Goal: Task Accomplishment & Management: Manage account settings

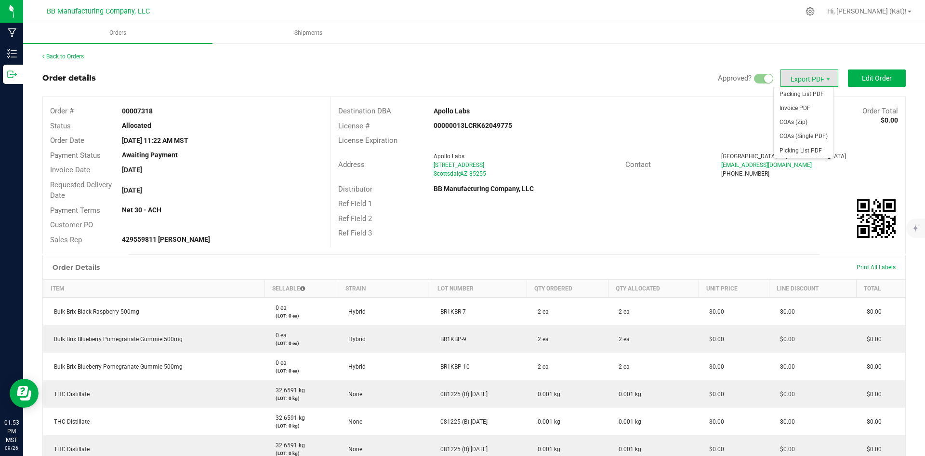
click at [805, 79] on span "Export PDF" at bounding box center [810, 77] width 58 height 17
click at [805, 106] on span "Invoice PDF" at bounding box center [804, 108] width 60 height 14
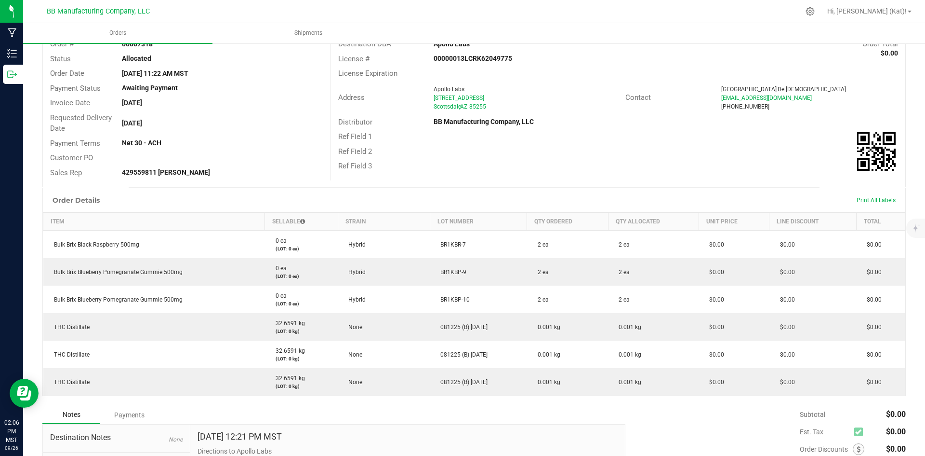
scroll to position [175, 0]
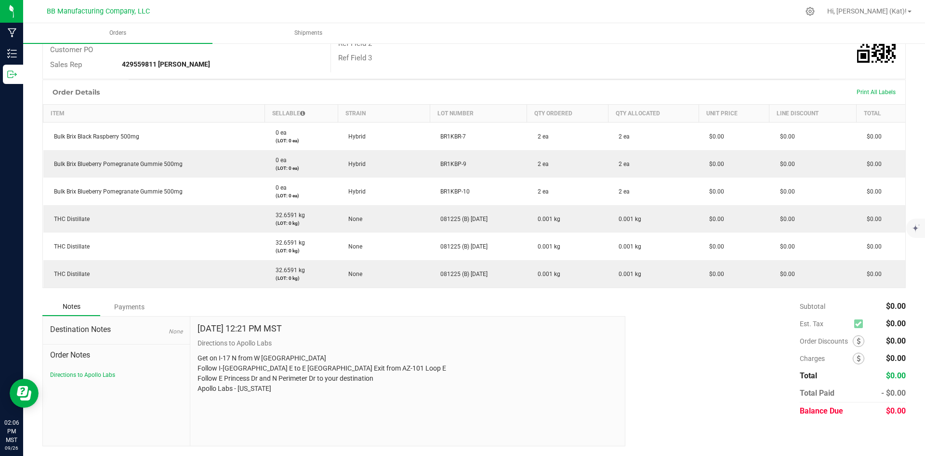
click at [455, 303] on div "Notes Payments" at bounding box center [330, 306] width 576 height 18
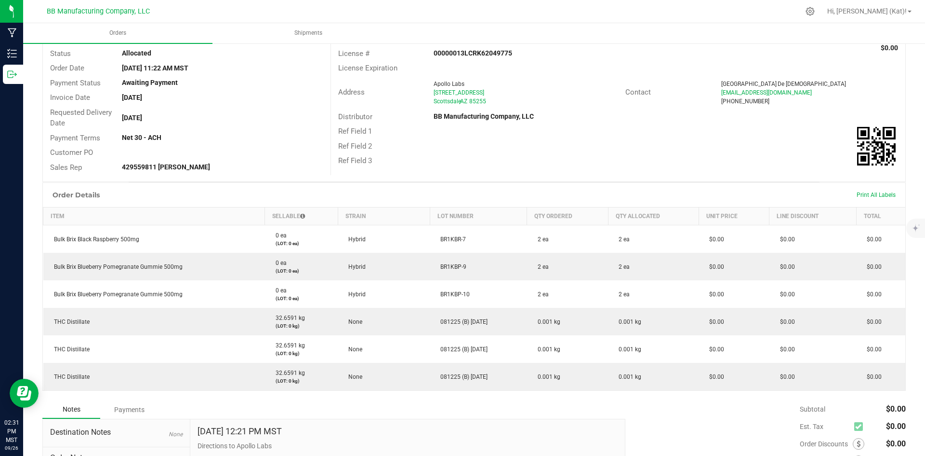
scroll to position [0, 0]
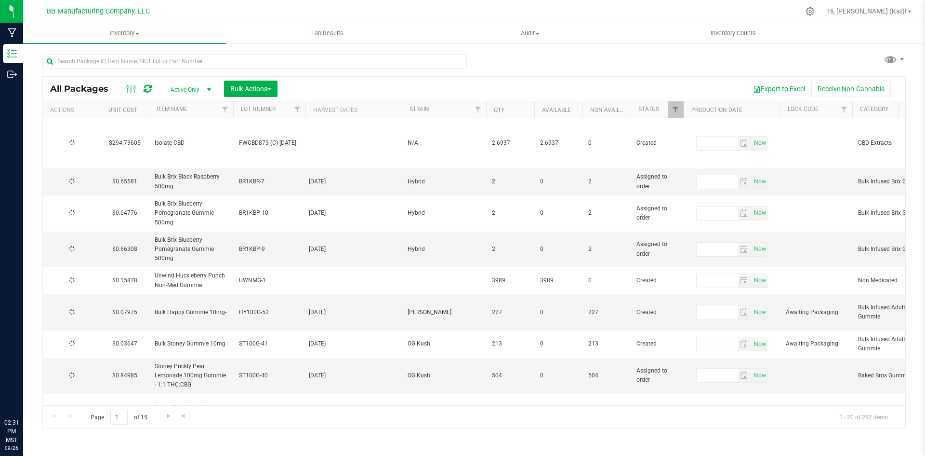
type input "[DATE]"
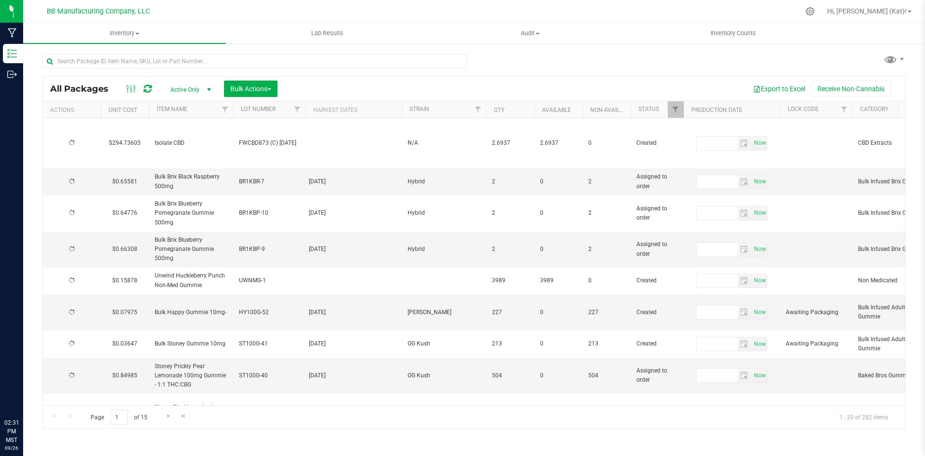
type input "[DATE]"
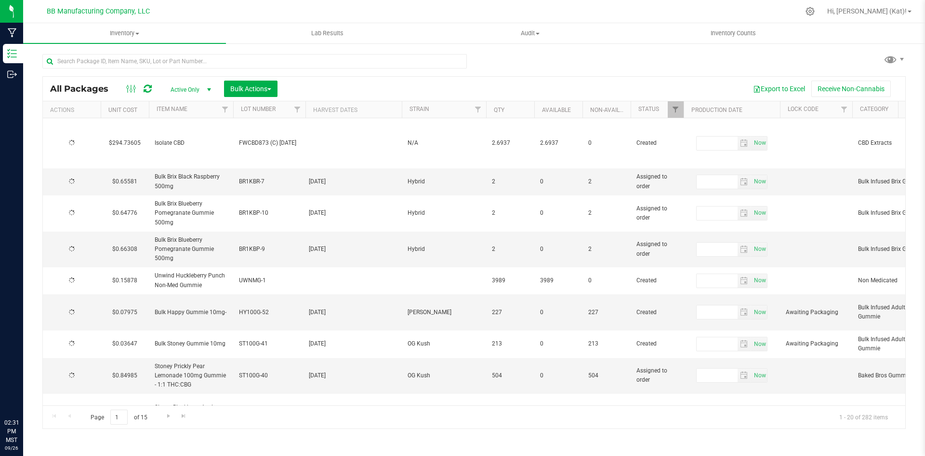
type input "[DATE]"
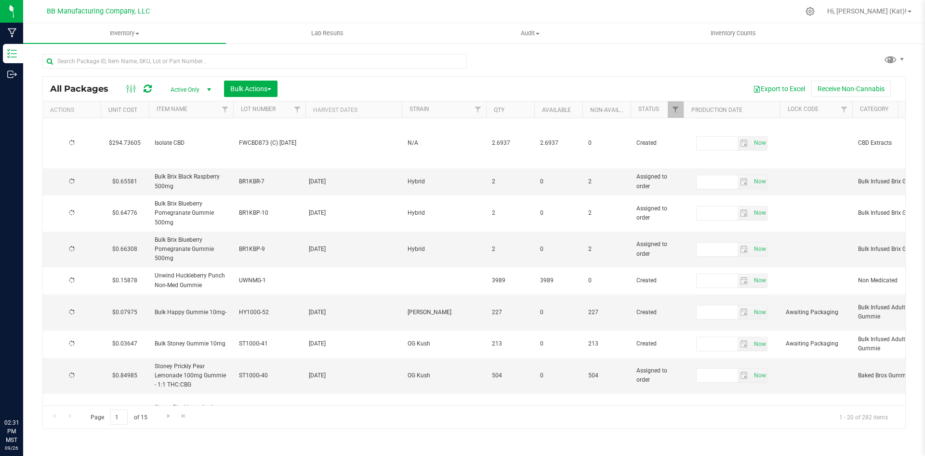
type input "[DATE]"
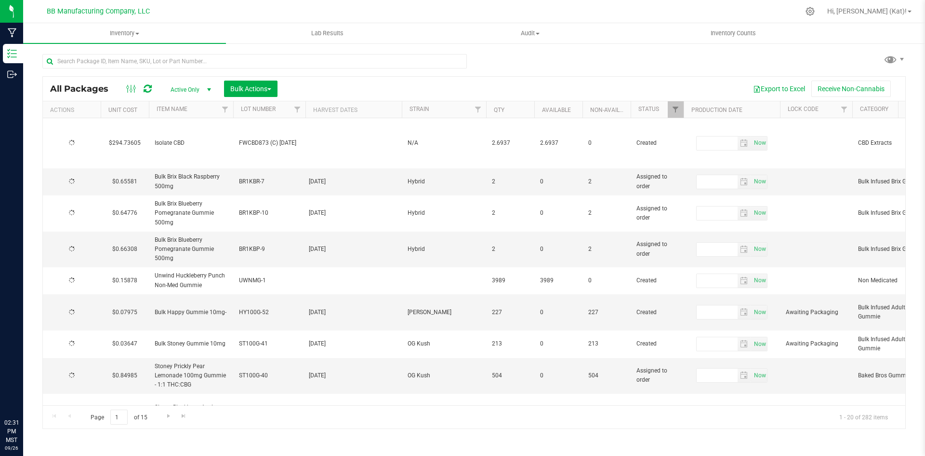
type input "[DATE]"
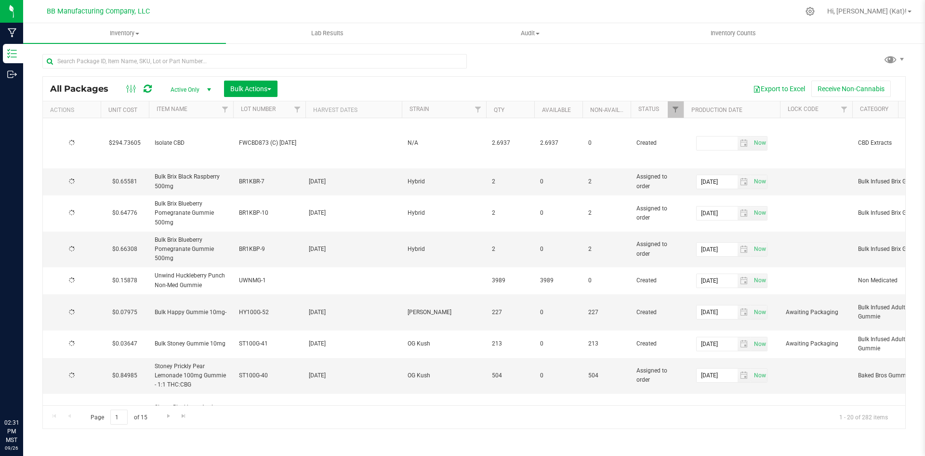
type input "[DATE]"
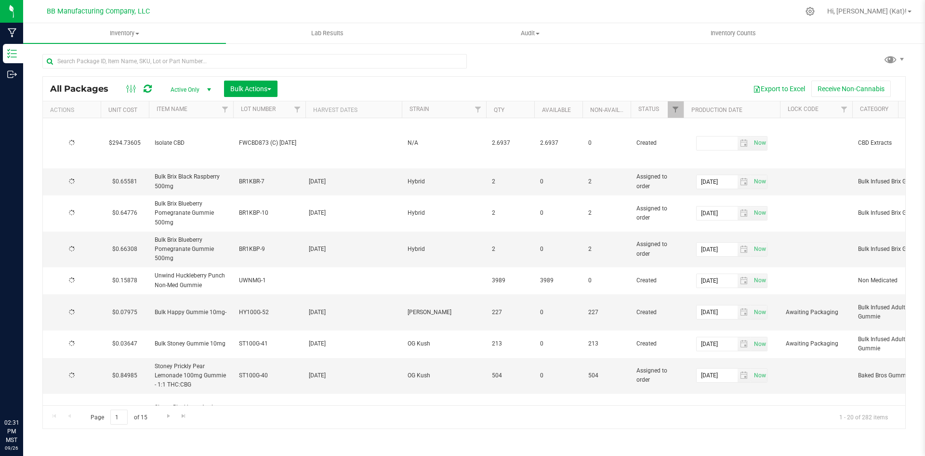
type input "[DATE]"
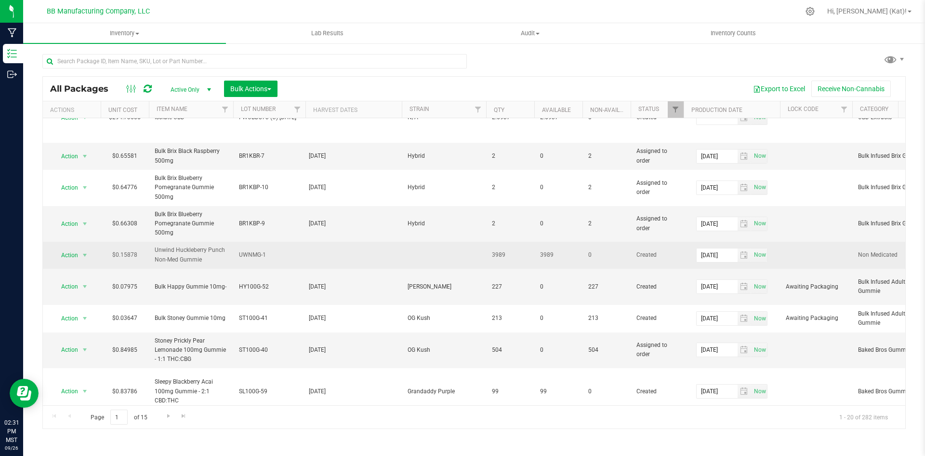
scroll to position [48, 0]
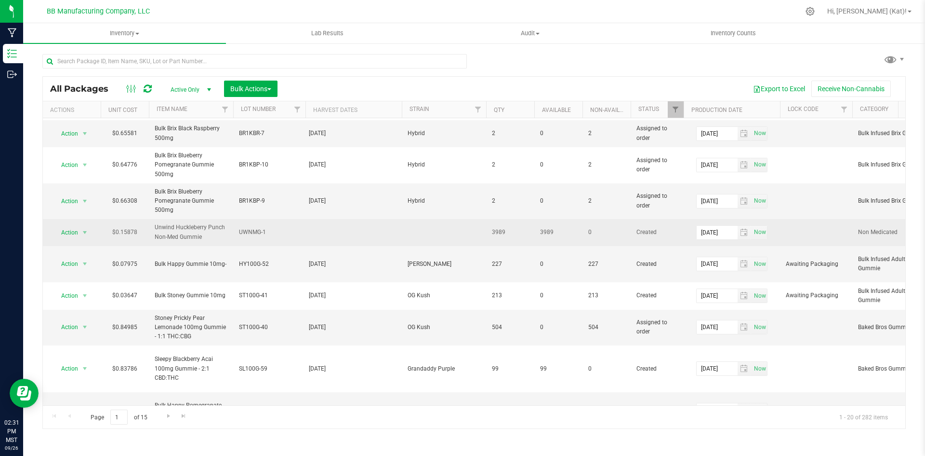
click at [417, 234] on td at bounding box center [444, 232] width 84 height 27
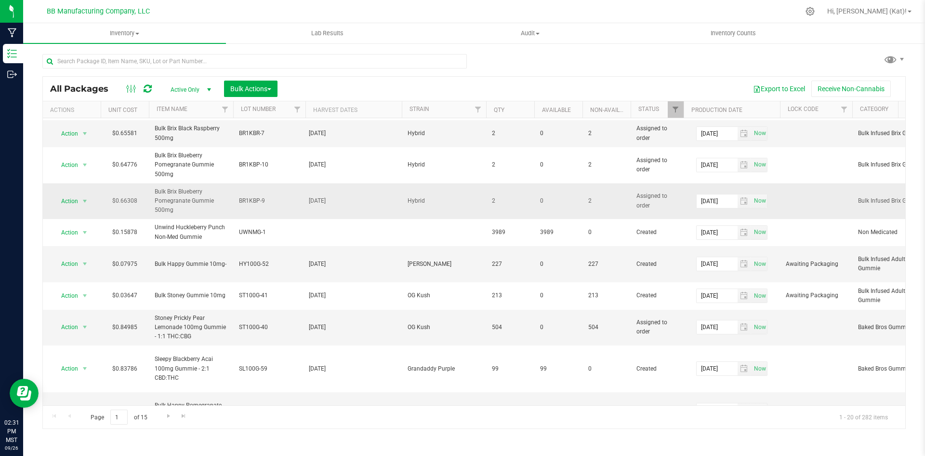
click at [424, 197] on span "Hybrid" at bounding box center [444, 200] width 73 height 9
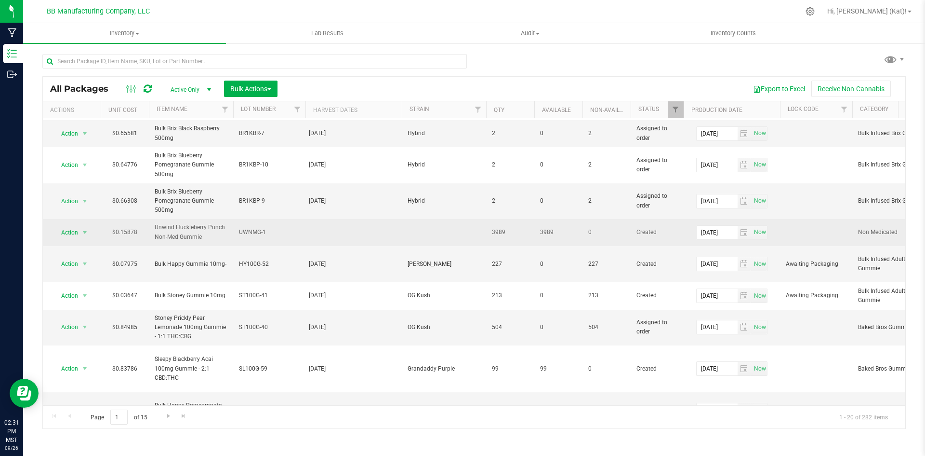
click at [426, 231] on td at bounding box center [444, 232] width 84 height 27
click at [77, 232] on span "Action" at bounding box center [66, 232] width 26 height 13
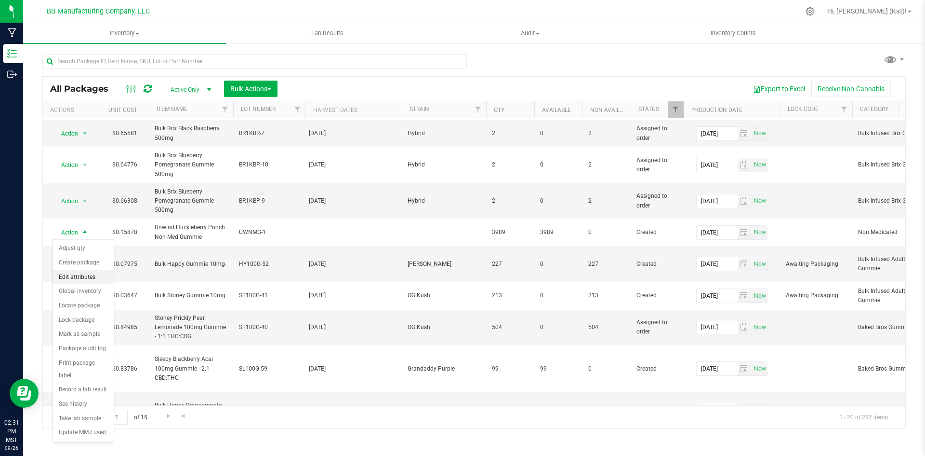
click at [83, 278] on li "Edit attributes" at bounding box center [83, 277] width 61 height 14
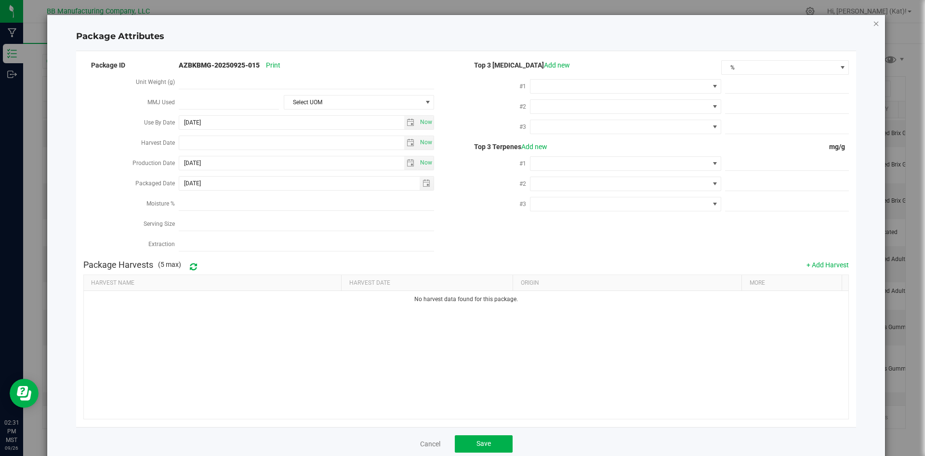
click at [873, 24] on icon "Close modal" at bounding box center [876, 23] width 7 height 12
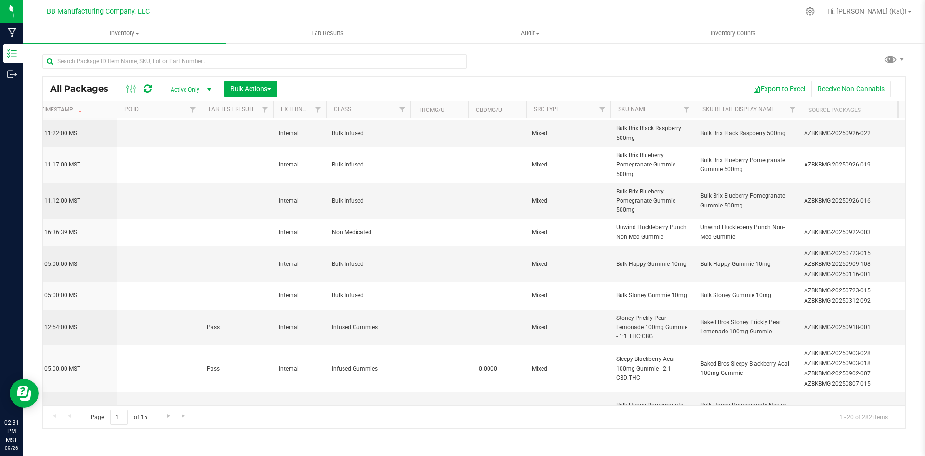
scroll to position [0, 0]
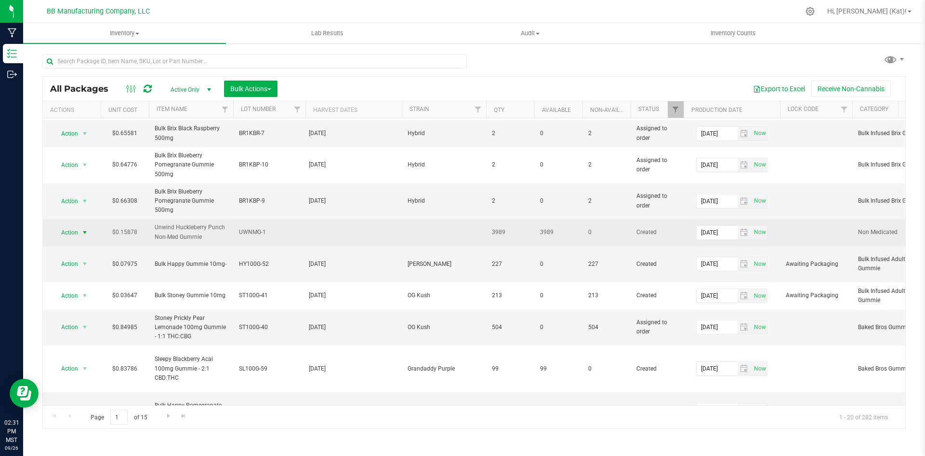
click at [83, 231] on span "select" at bounding box center [85, 232] width 8 height 8
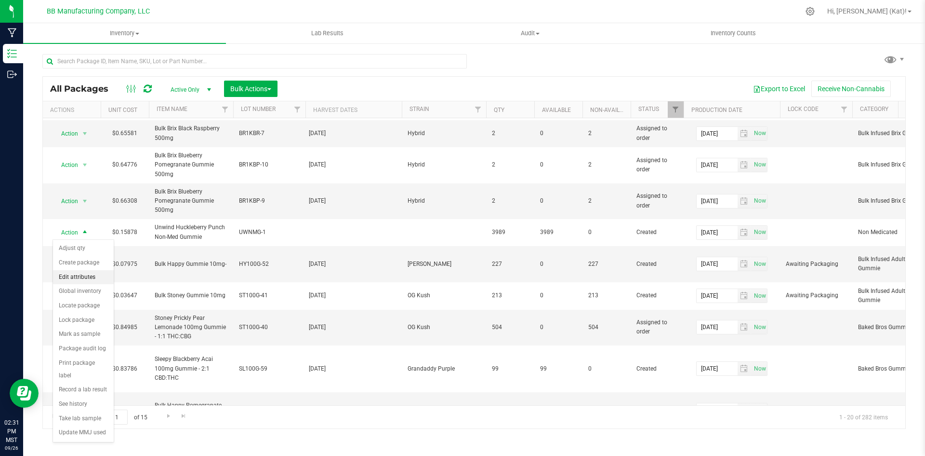
click at [79, 276] on li "Edit attributes" at bounding box center [83, 277] width 61 height 14
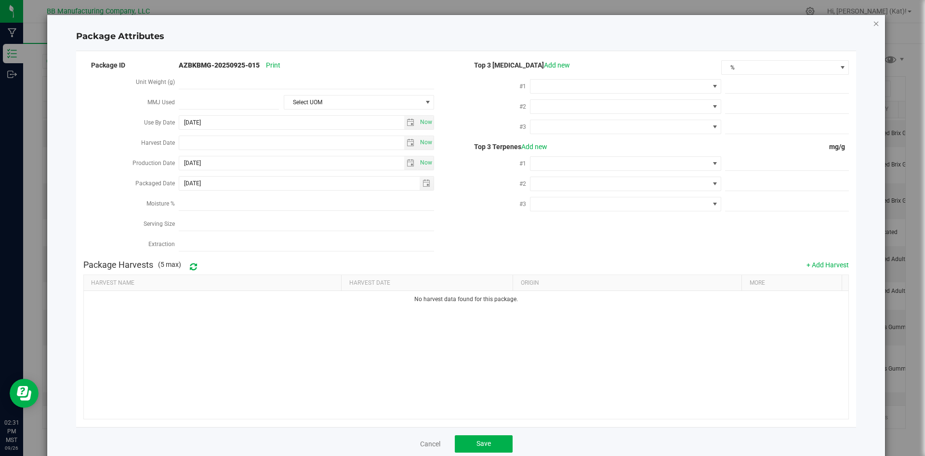
click at [873, 26] on icon "Close modal" at bounding box center [876, 23] width 7 height 12
